Goal: Transaction & Acquisition: Purchase product/service

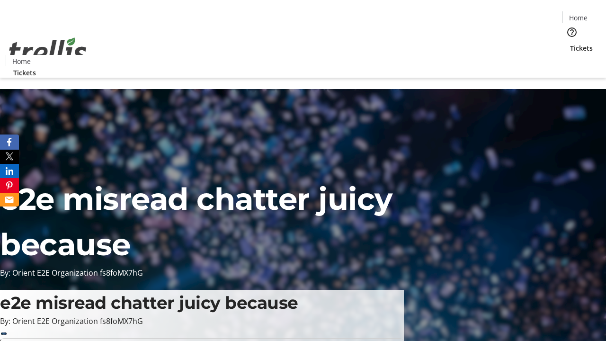
click at [570, 43] on span "Tickets" at bounding box center [581, 48] width 23 height 10
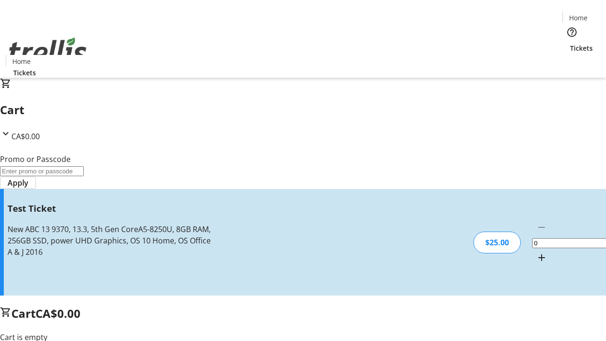
click at [536, 252] on mat-icon "Increment by one" at bounding box center [541, 257] width 11 height 11
type input "1"
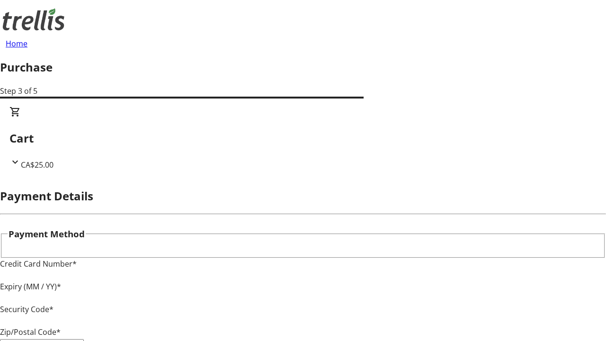
type input "V1Y 0C2"
